Goal: Use online tool/utility: Utilize a website feature to perform a specific function

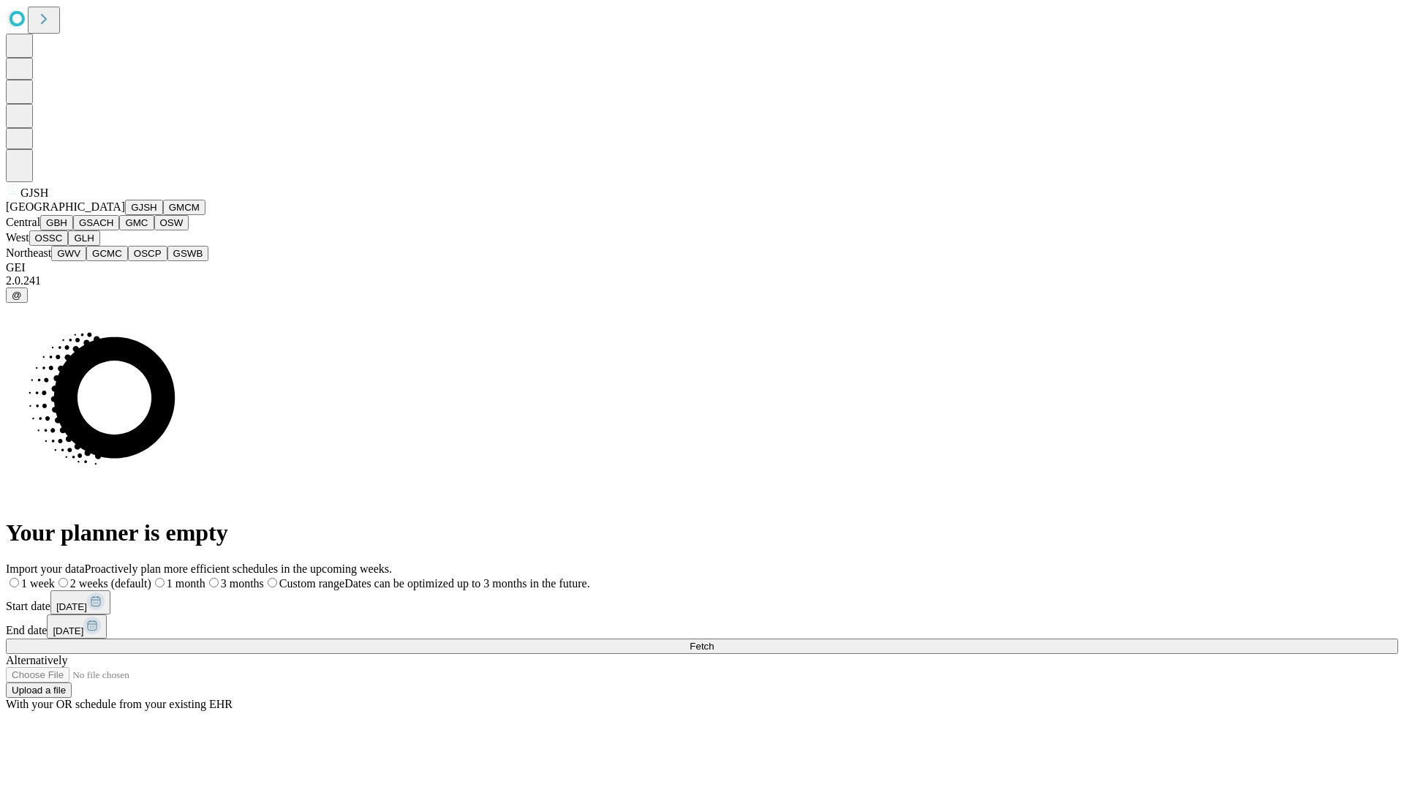
click at [125, 215] on button "GJSH" at bounding box center [144, 207] width 38 height 15
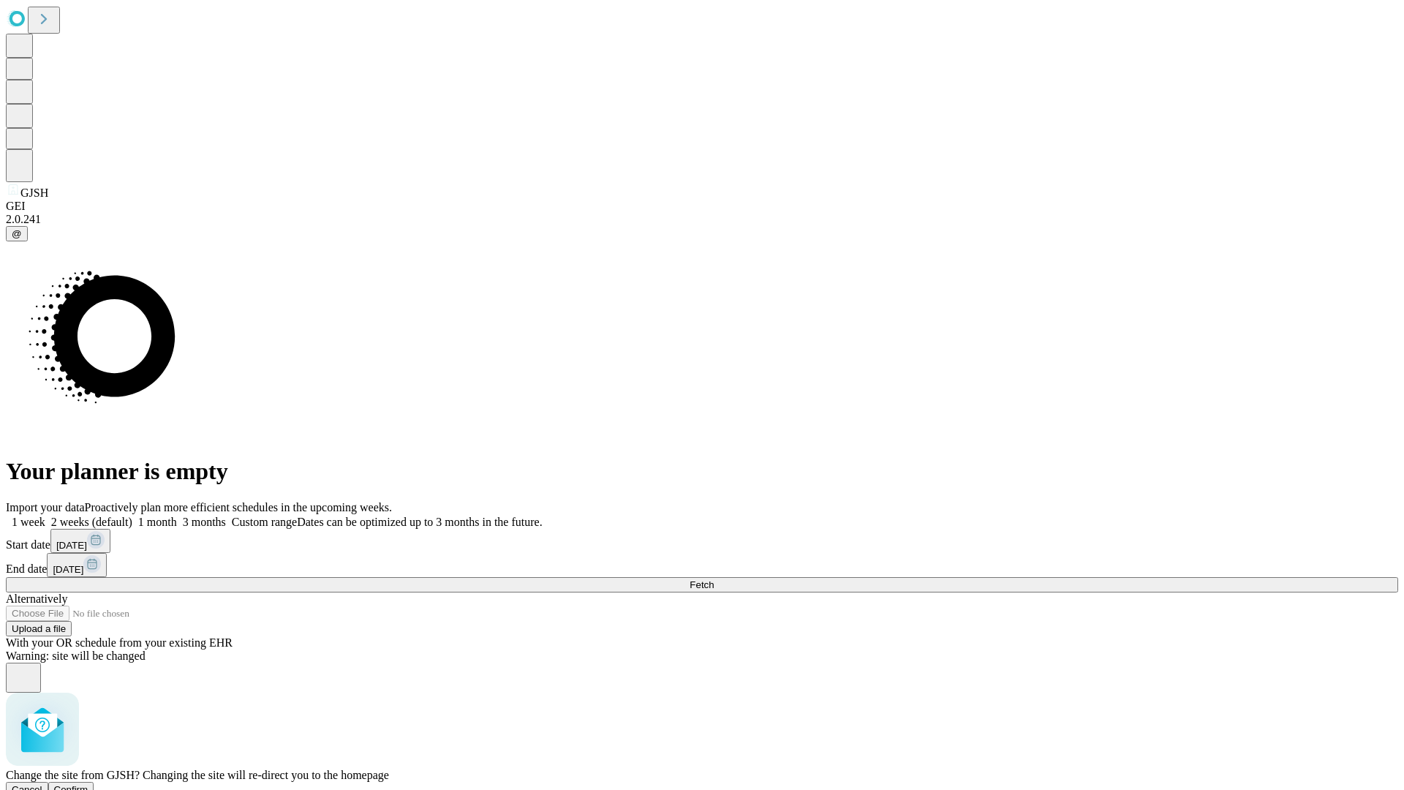
click at [88, 784] on span "Confirm" at bounding box center [71, 789] width 34 height 11
click at [177, 516] on label "1 month" at bounding box center [154, 522] width 45 height 12
click at [714, 579] on span "Fetch" at bounding box center [702, 584] width 24 height 11
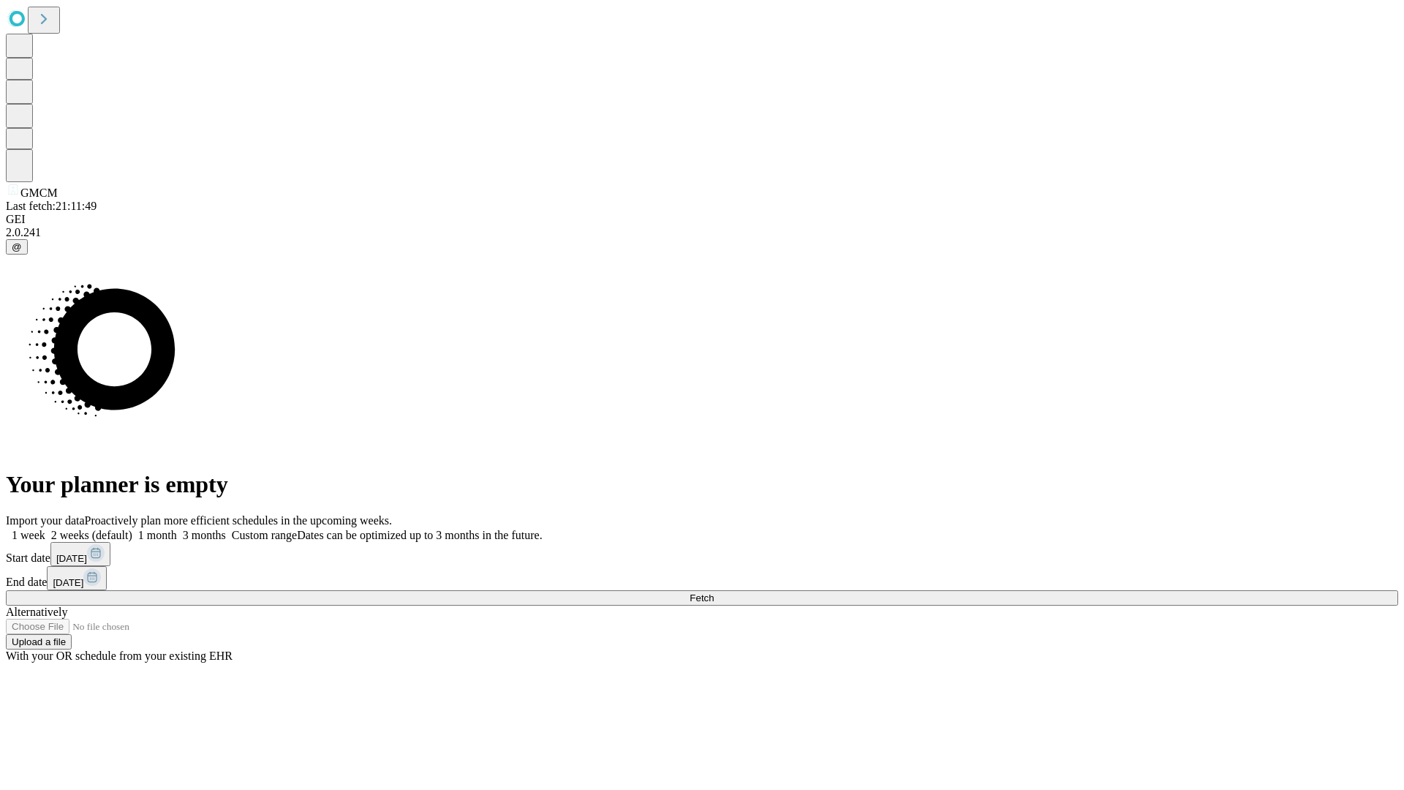
click at [177, 529] on label "1 month" at bounding box center [154, 535] width 45 height 12
click at [714, 592] on span "Fetch" at bounding box center [702, 597] width 24 height 11
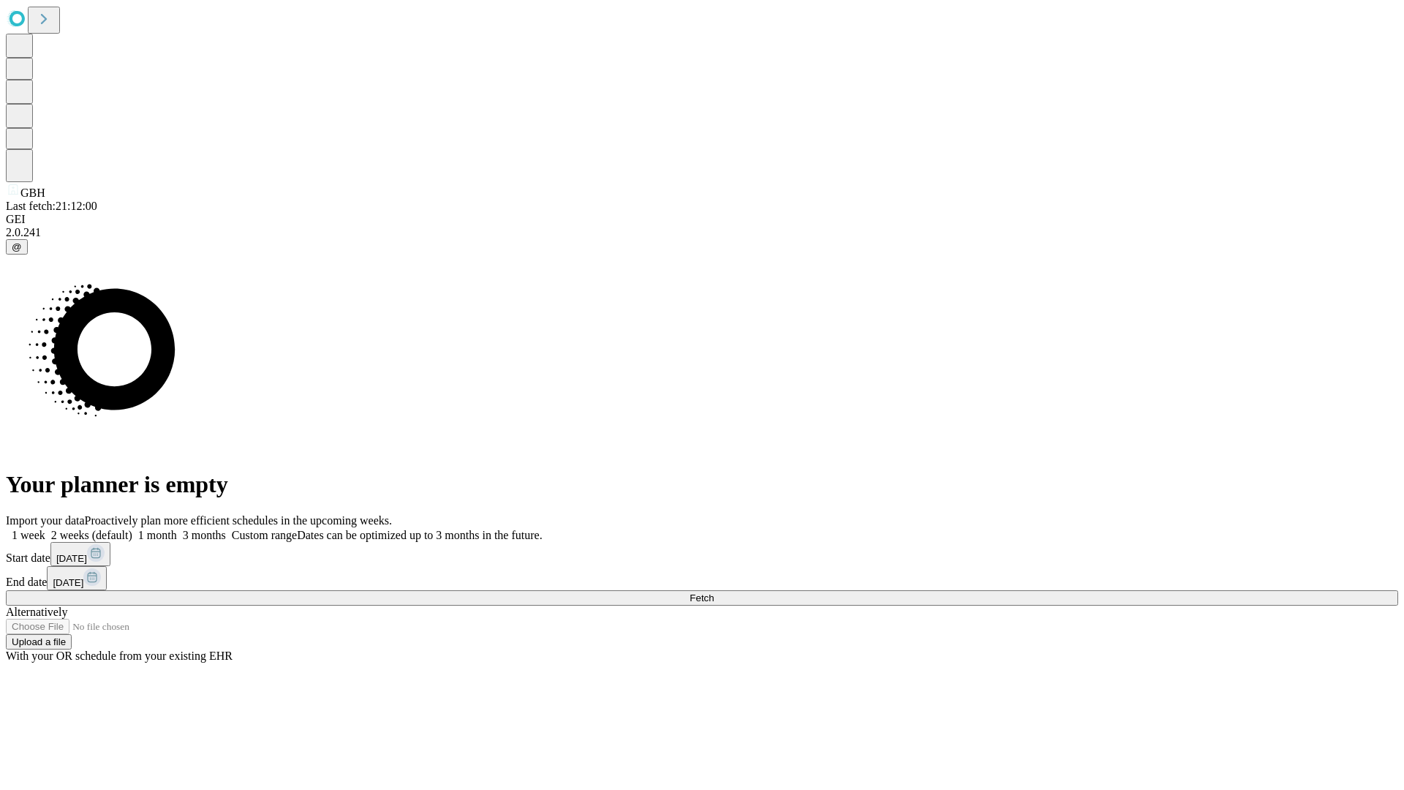
click at [177, 529] on label "1 month" at bounding box center [154, 535] width 45 height 12
click at [714, 592] on span "Fetch" at bounding box center [702, 597] width 24 height 11
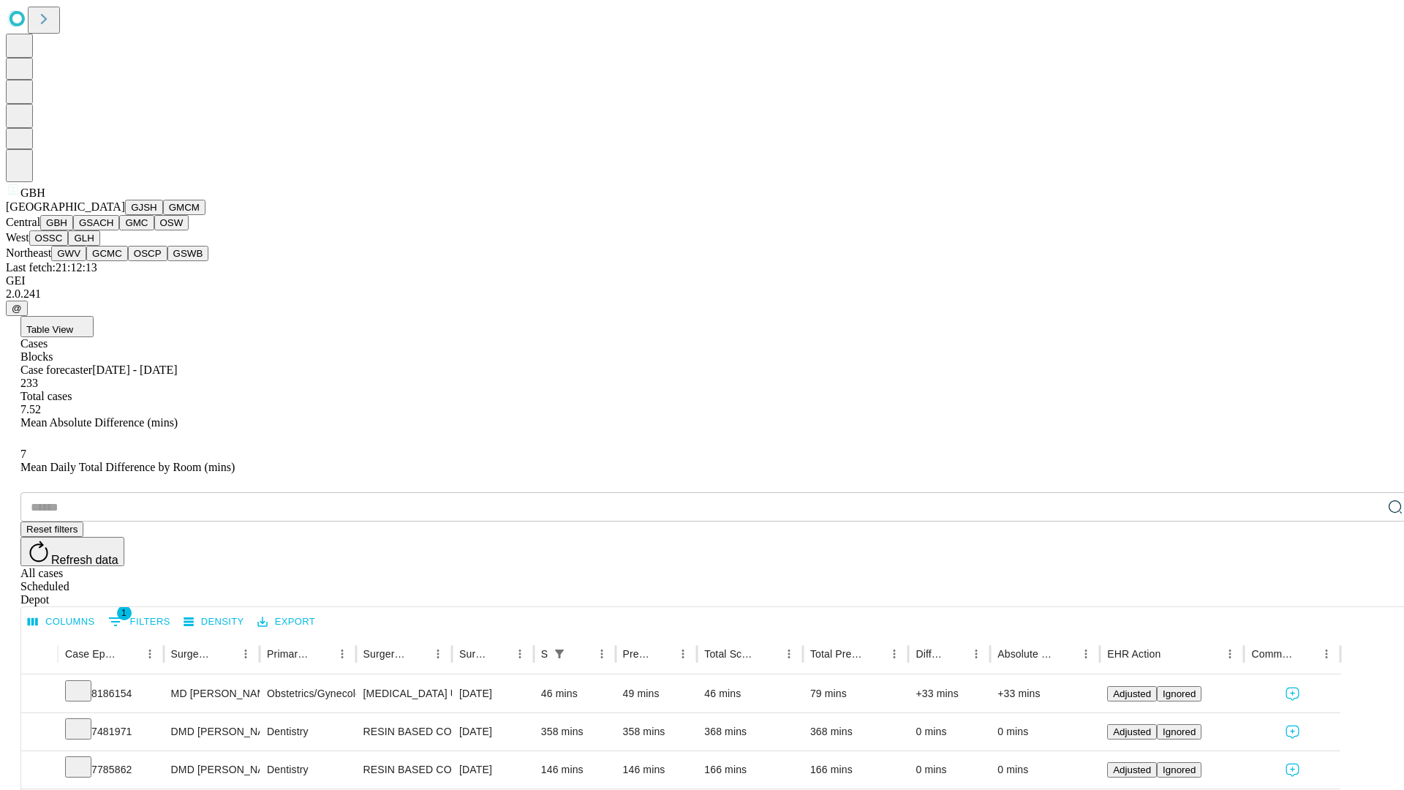
click at [113, 230] on button "GSACH" at bounding box center [96, 222] width 46 height 15
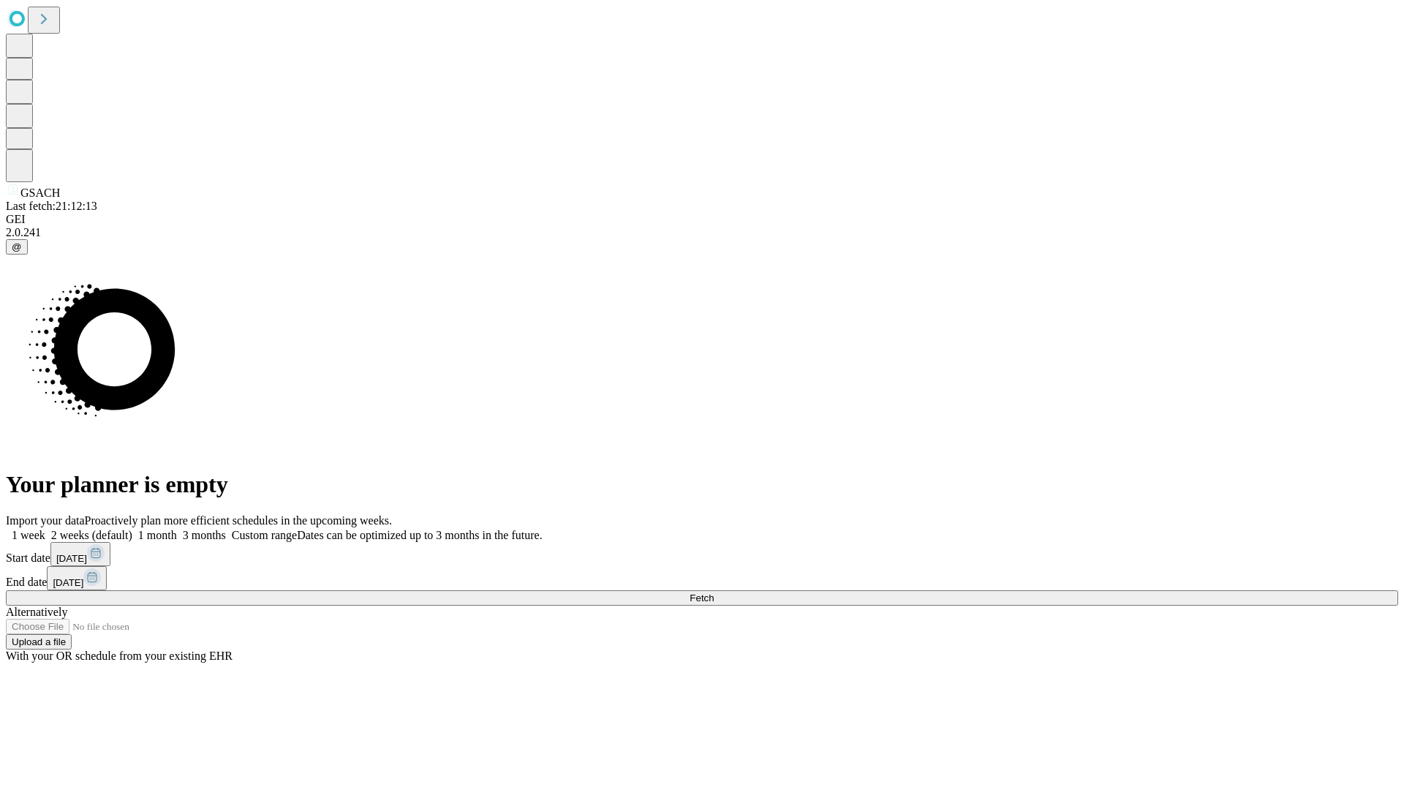
click at [177, 529] on label "1 month" at bounding box center [154, 535] width 45 height 12
click at [714, 592] on span "Fetch" at bounding box center [702, 597] width 24 height 11
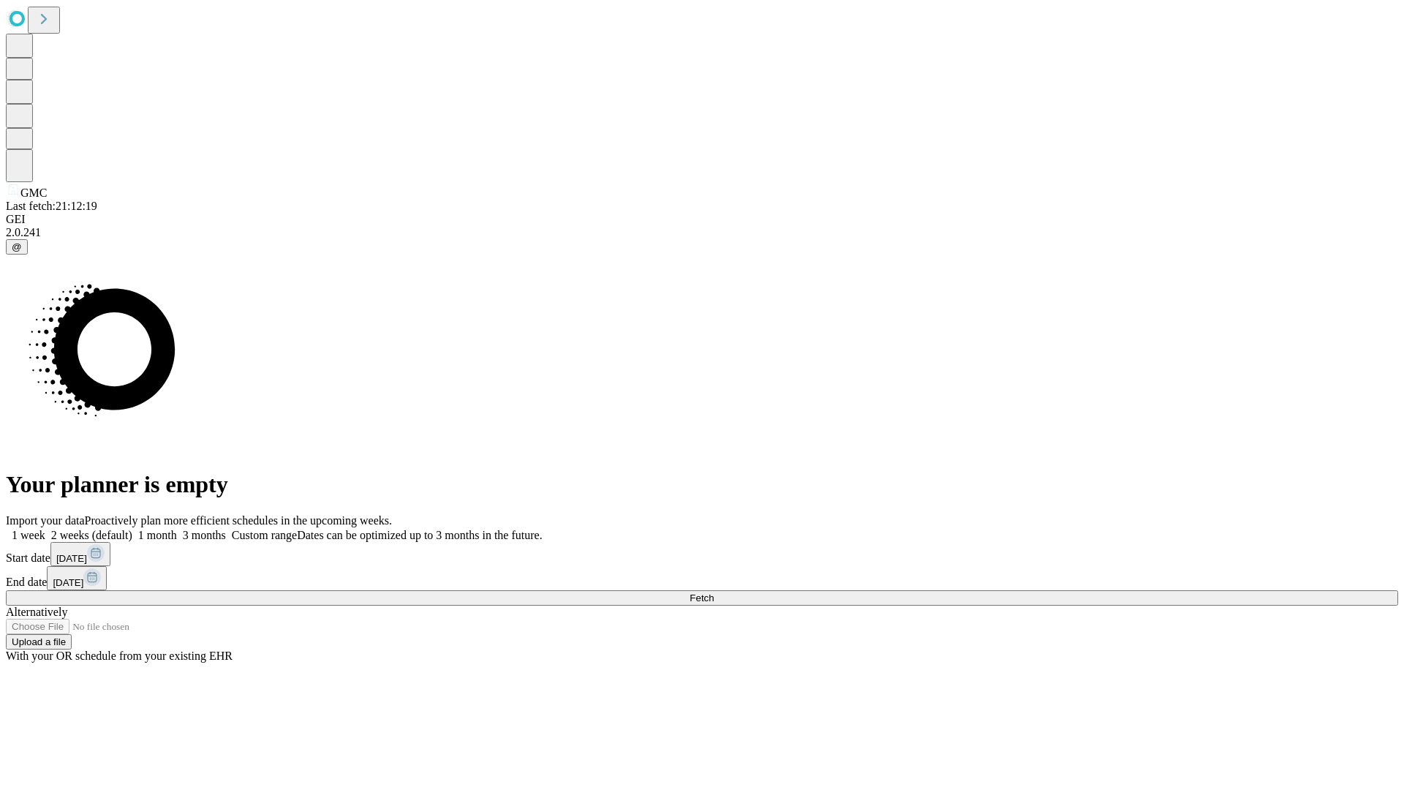
click at [177, 529] on label "1 month" at bounding box center [154, 535] width 45 height 12
click at [714, 592] on span "Fetch" at bounding box center [702, 597] width 24 height 11
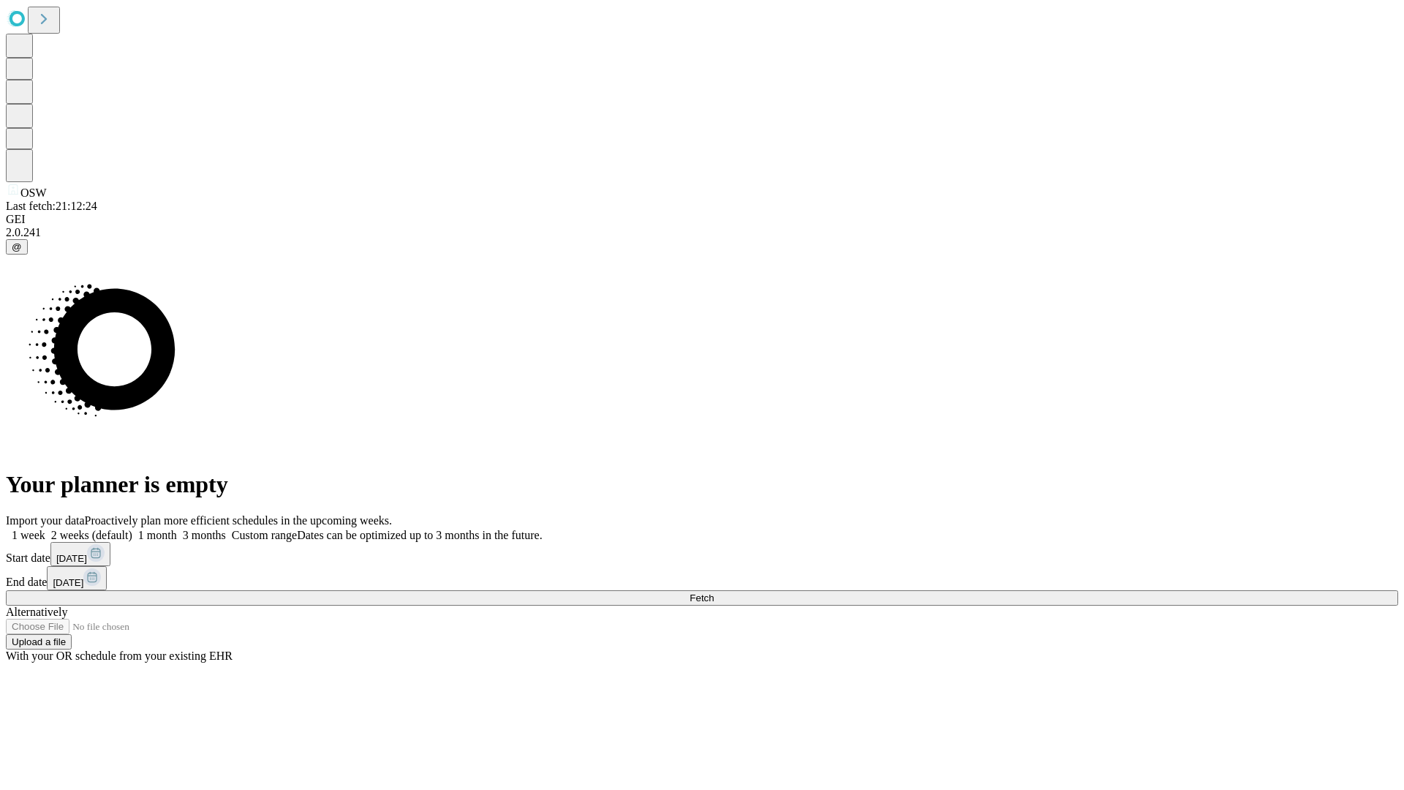
click at [177, 529] on label "1 month" at bounding box center [154, 535] width 45 height 12
click at [714, 592] on span "Fetch" at bounding box center [702, 597] width 24 height 11
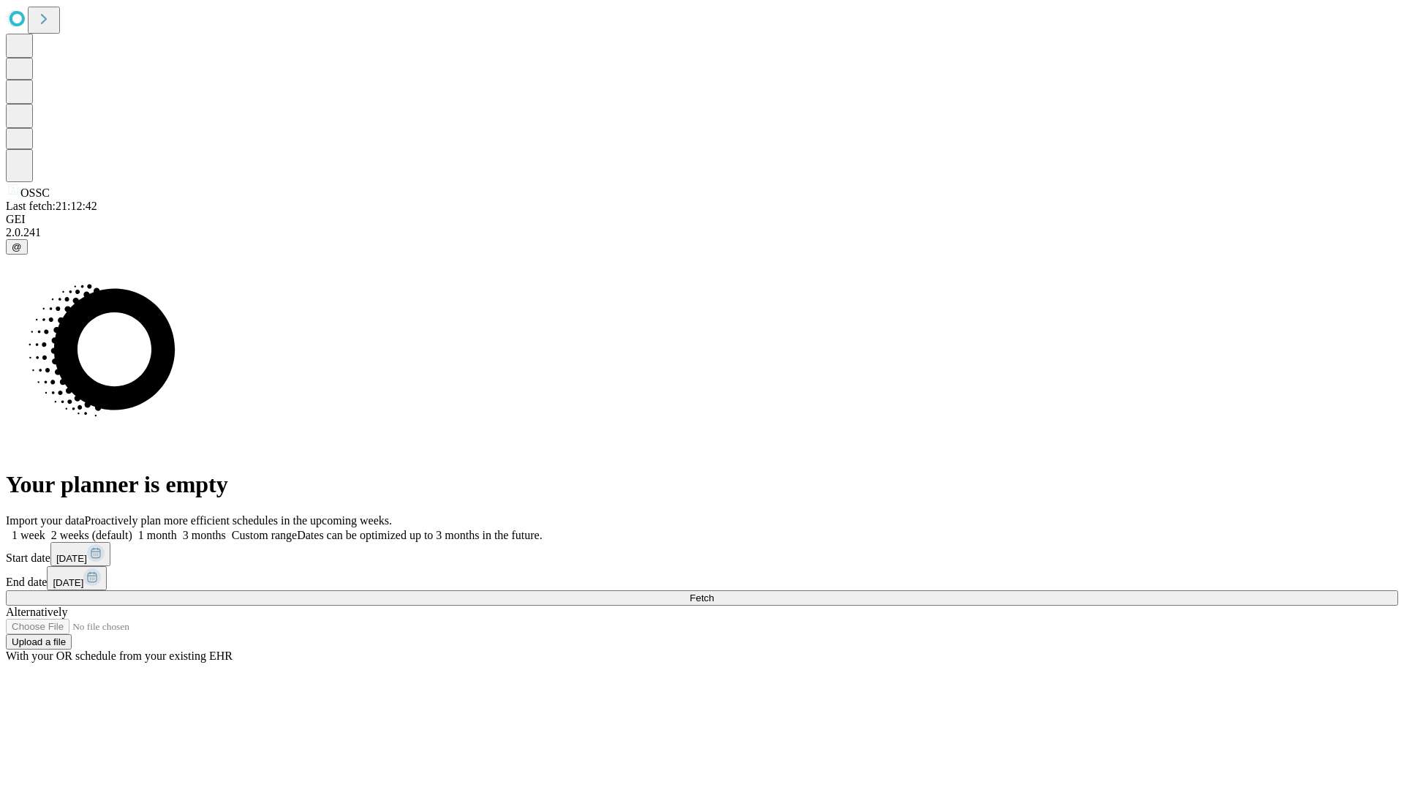
click at [177, 529] on label "1 month" at bounding box center [154, 535] width 45 height 12
click at [714, 592] on span "Fetch" at bounding box center [702, 597] width 24 height 11
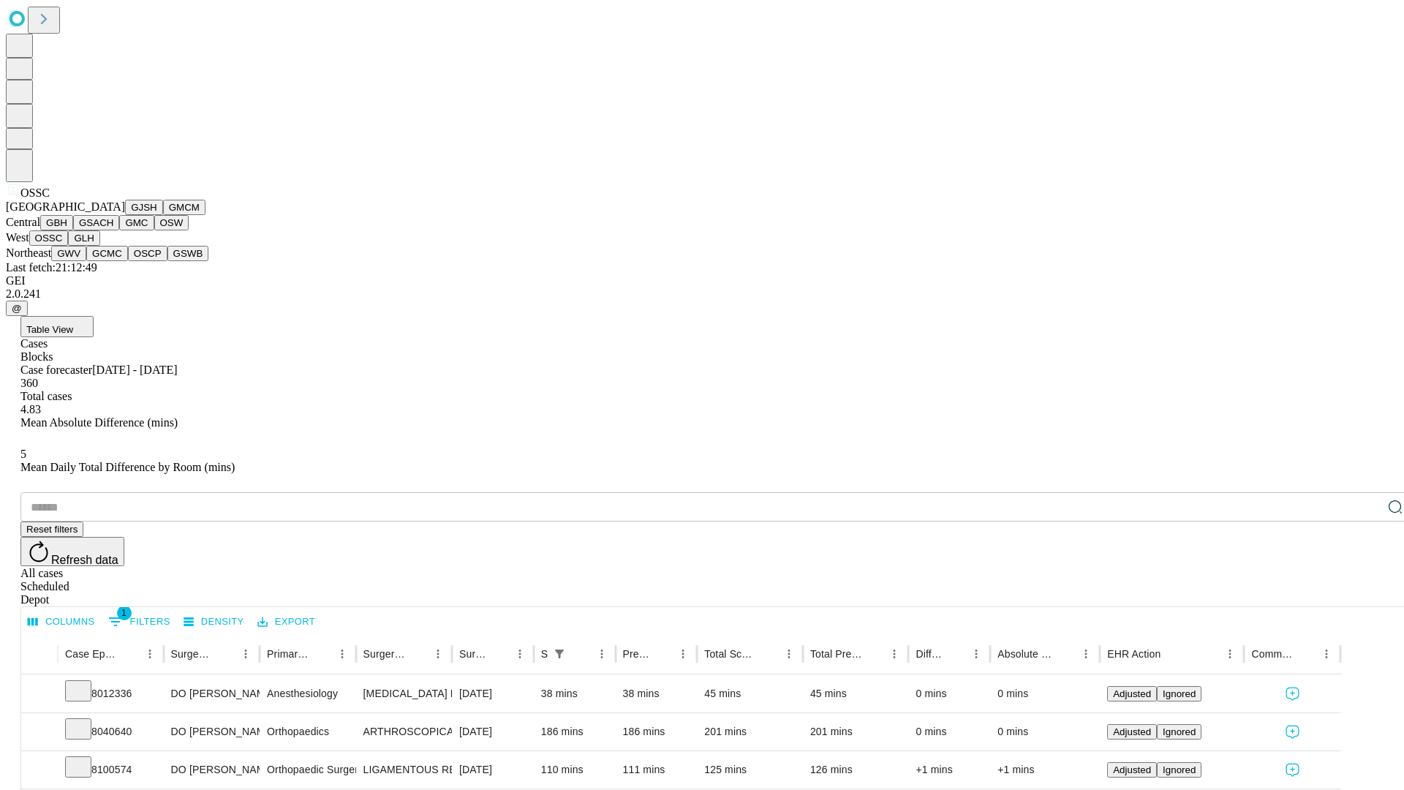
click at [99, 246] on button "GLH" at bounding box center [83, 237] width 31 height 15
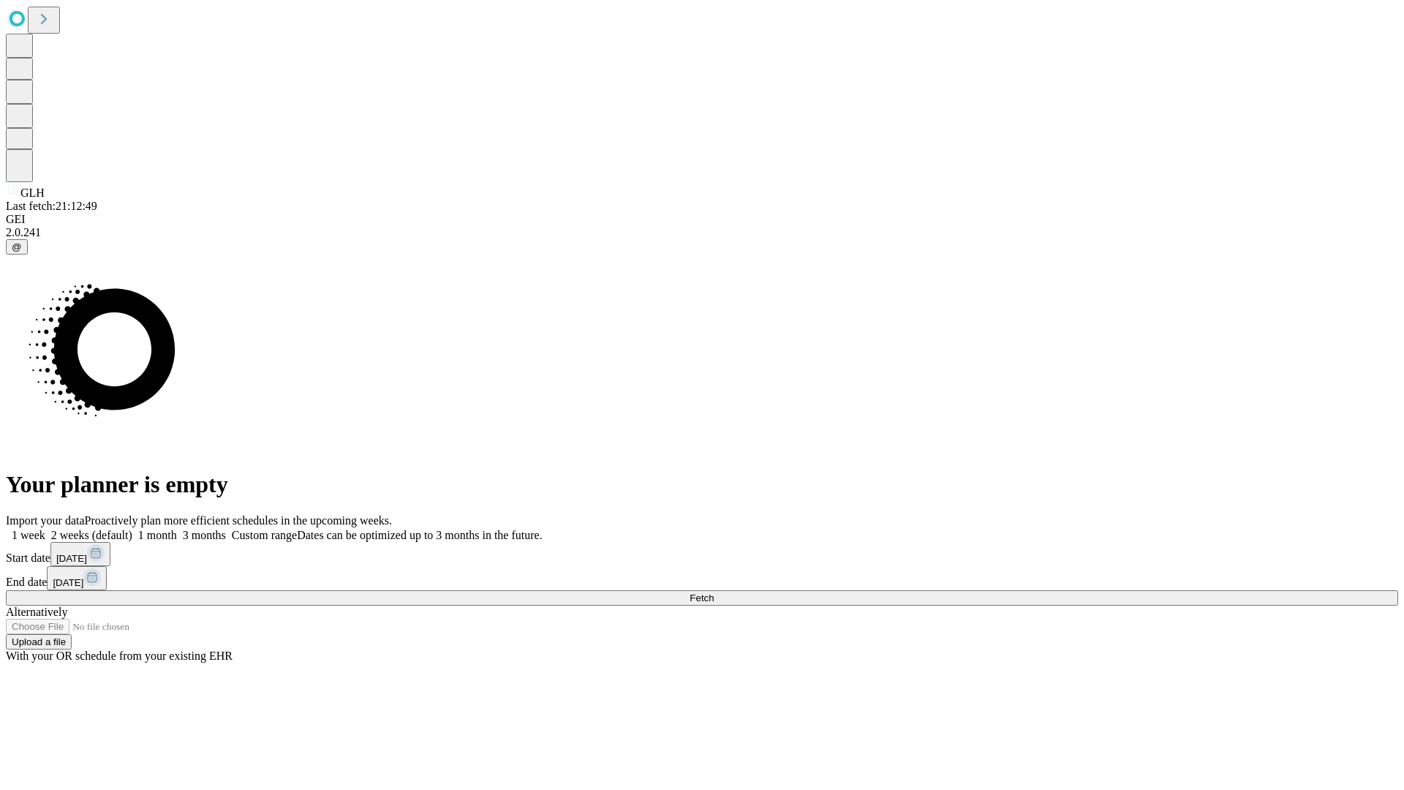
click at [177, 529] on label "1 month" at bounding box center [154, 535] width 45 height 12
click at [714, 592] on span "Fetch" at bounding box center [702, 597] width 24 height 11
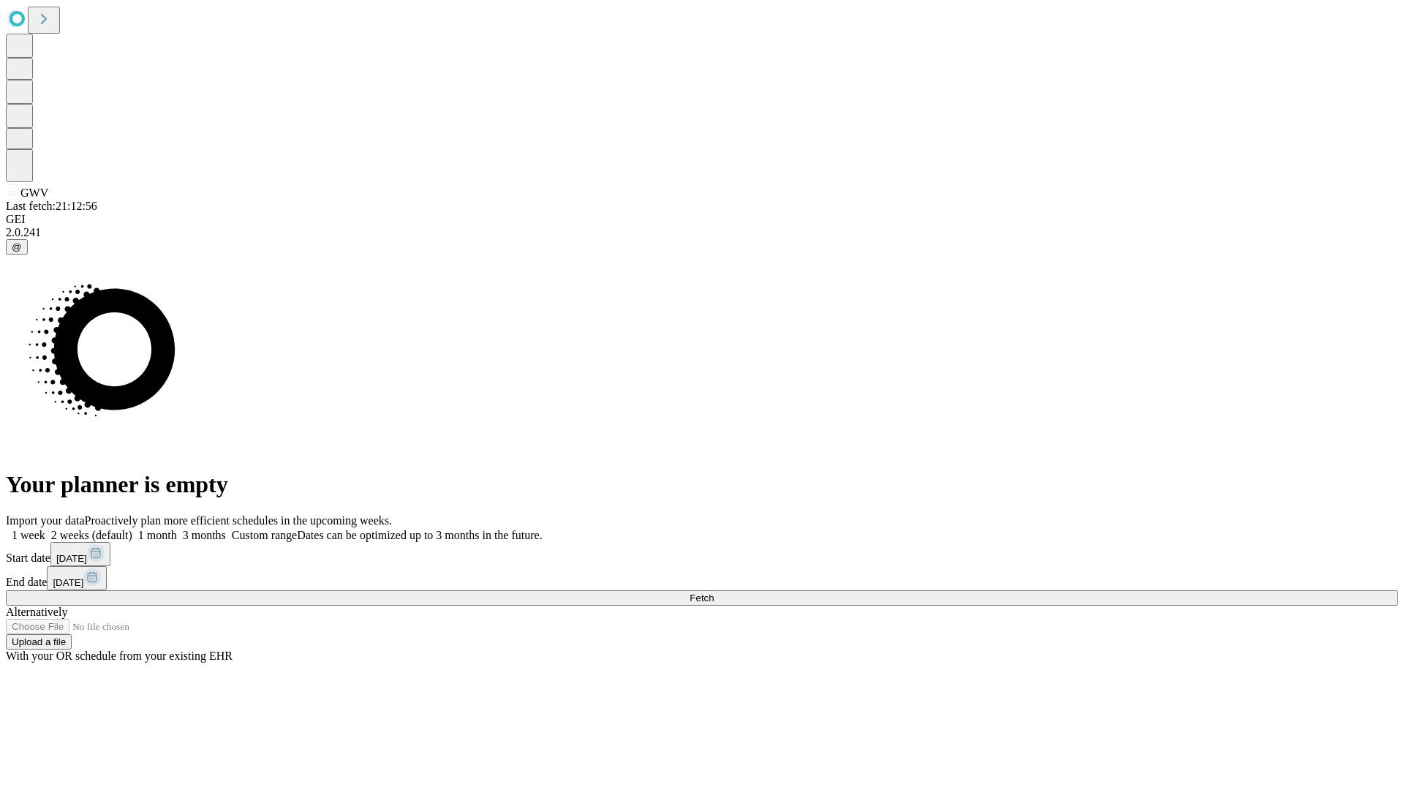
click at [714, 592] on span "Fetch" at bounding box center [702, 597] width 24 height 11
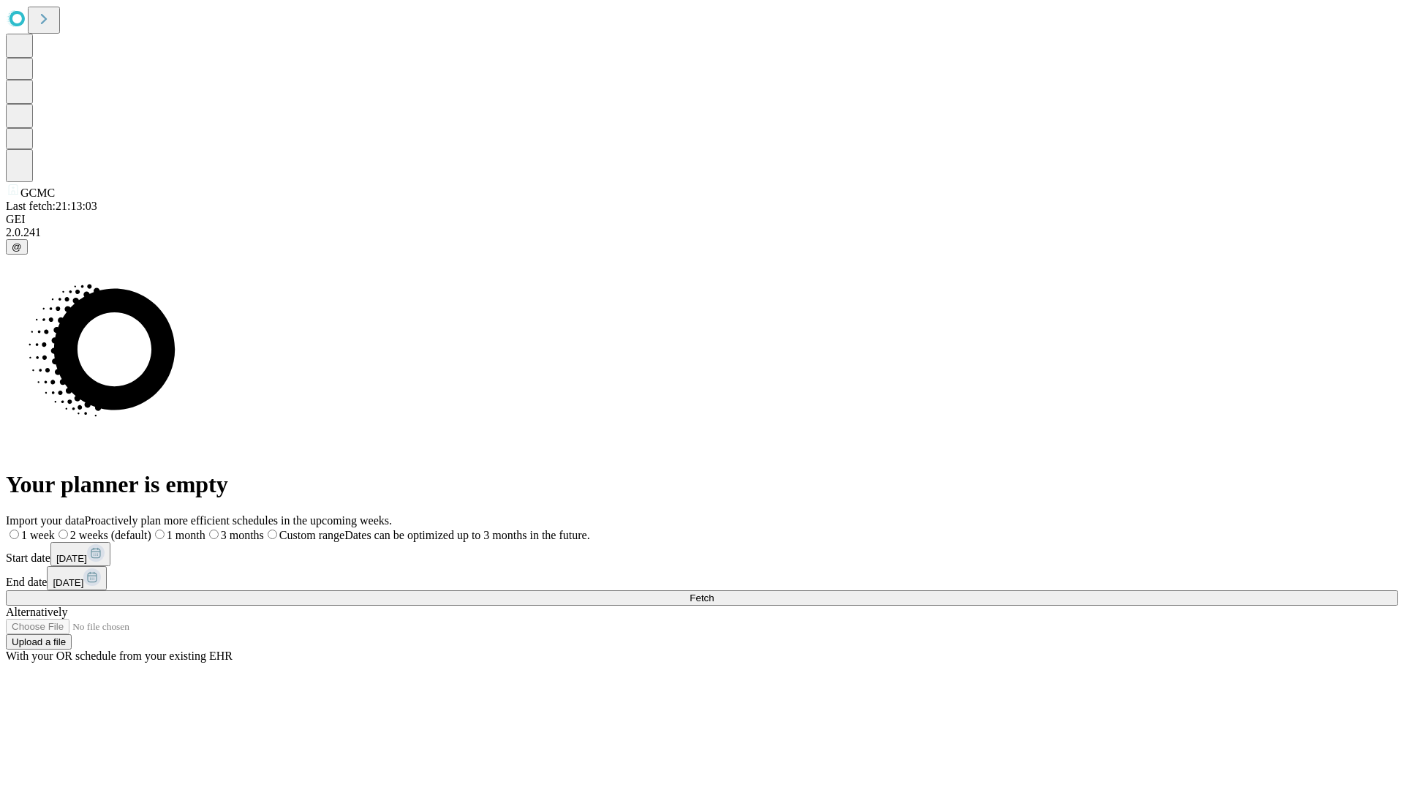
click at [205, 529] on label "1 month" at bounding box center [178, 535] width 54 height 12
click at [714, 592] on span "Fetch" at bounding box center [702, 597] width 24 height 11
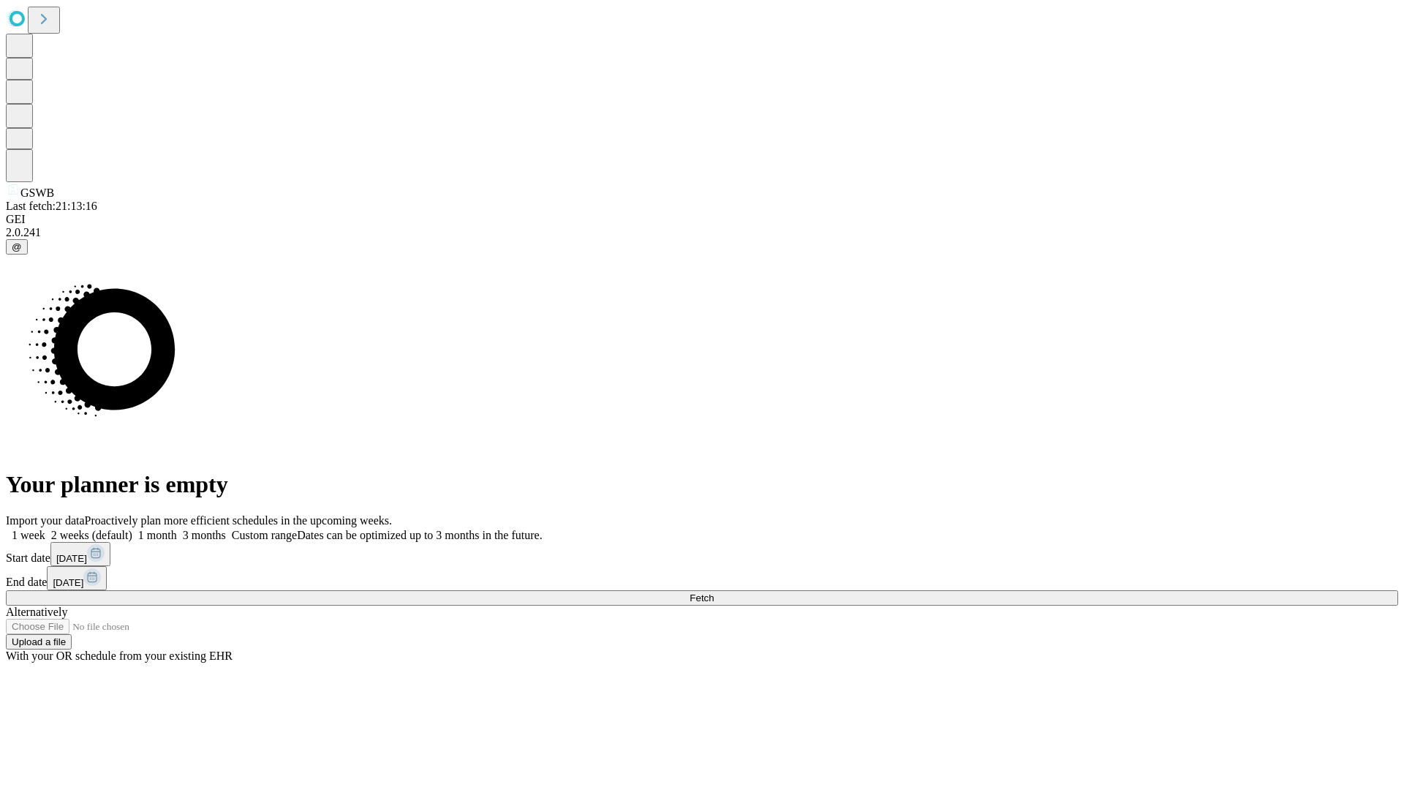
click at [177, 529] on label "1 month" at bounding box center [154, 535] width 45 height 12
click at [714, 592] on span "Fetch" at bounding box center [702, 597] width 24 height 11
